Goal: Task Accomplishment & Management: Complete application form

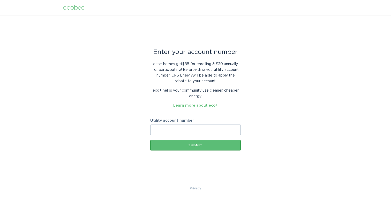
click at [200, 132] on input "Utility account number" at bounding box center [195, 129] width 91 height 10
type input "3005933092"
click at [218, 141] on button "Submit" at bounding box center [195, 145] width 91 height 10
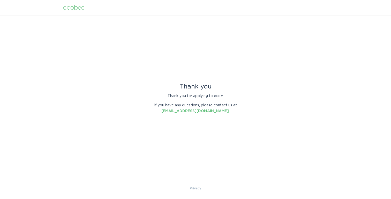
click at [182, 78] on div "Thank you Thank you for applying to eco+. If you have any questions, please con…" at bounding box center [195, 101] width 391 height 170
click at [183, 85] on div "Thank you" at bounding box center [195, 87] width 91 height 6
click at [190, 109] on link "[EMAIL_ADDRESS][DOMAIN_NAME]" at bounding box center [196, 111] width 68 height 4
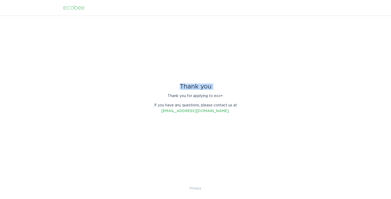
click at [159, 78] on div "Thank you Thank you for applying to eco+. If you have any questions, please con…" at bounding box center [195, 101] width 391 height 170
